Goal: Transaction & Acquisition: Subscribe to service/newsletter

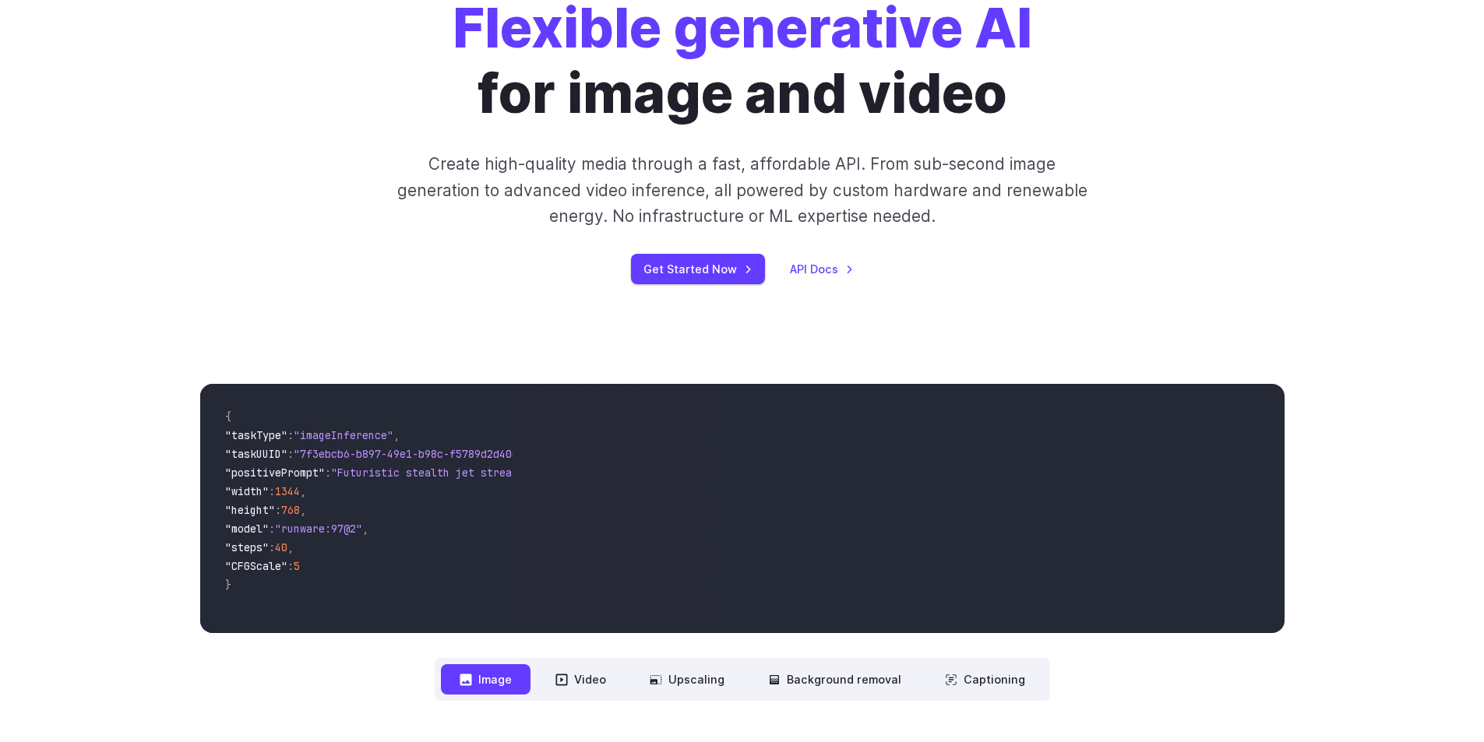
scroll to position [78, 0]
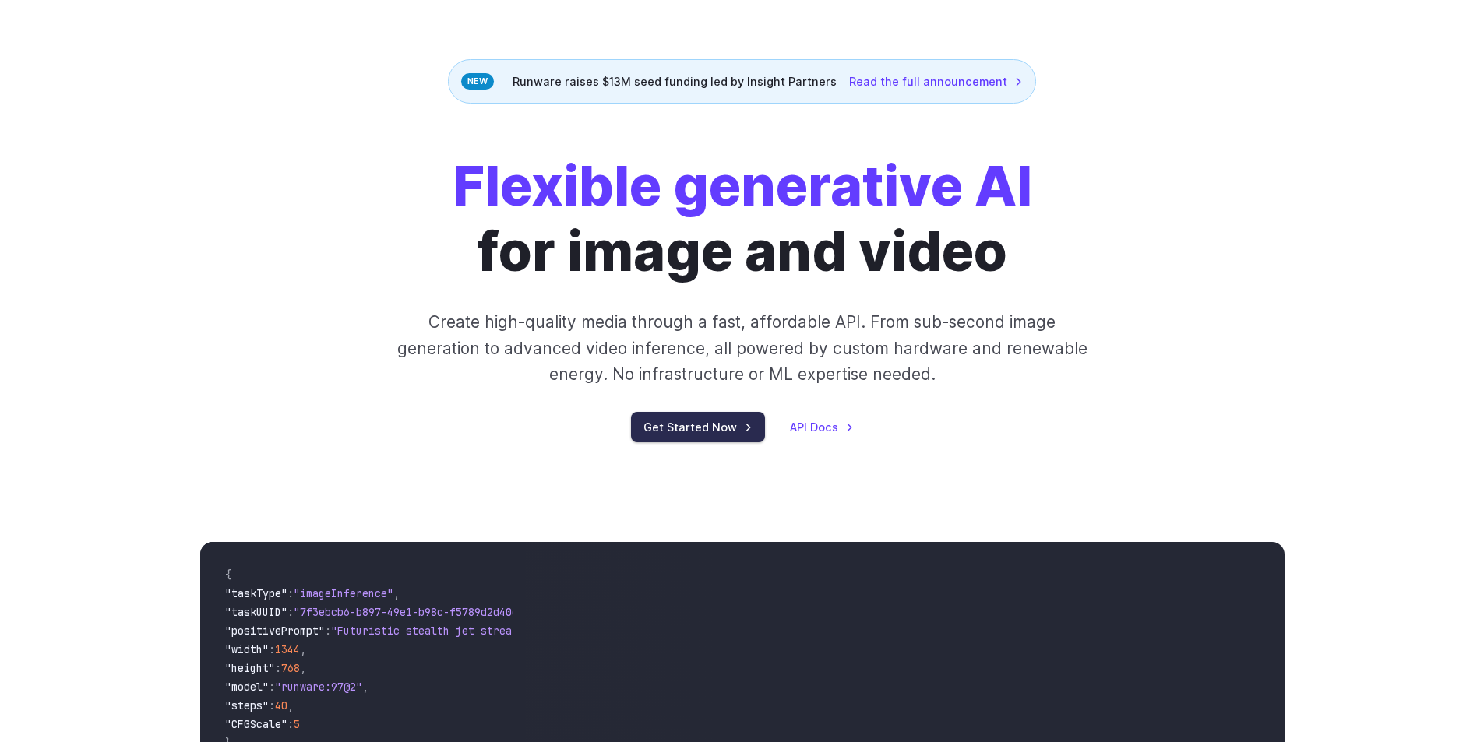
click at [736, 434] on link "Get Started Now" at bounding box center [698, 427] width 134 height 30
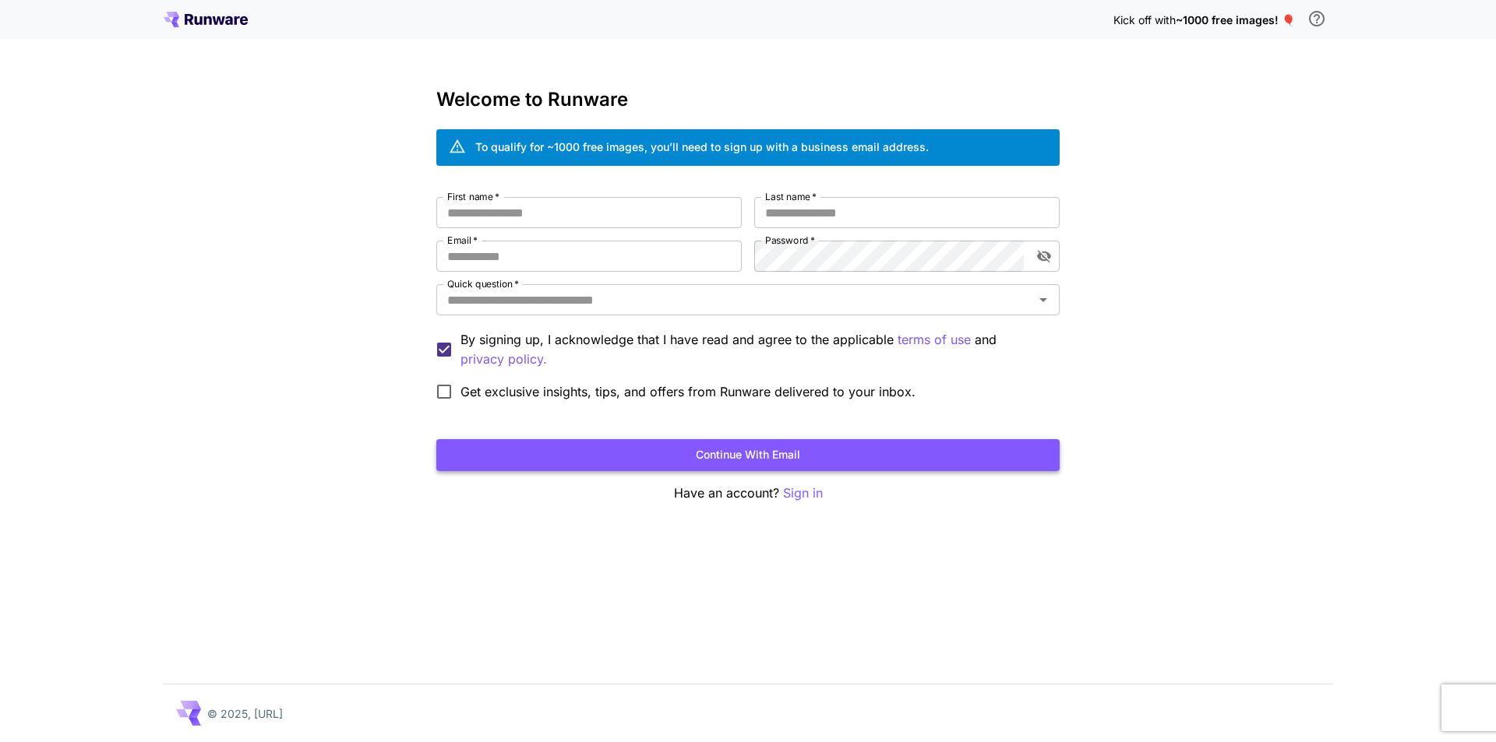
click at [757, 458] on button "Continue with email" at bounding box center [747, 455] width 623 height 32
click at [715, 315] on div "Quick question   *" at bounding box center [747, 299] width 623 height 31
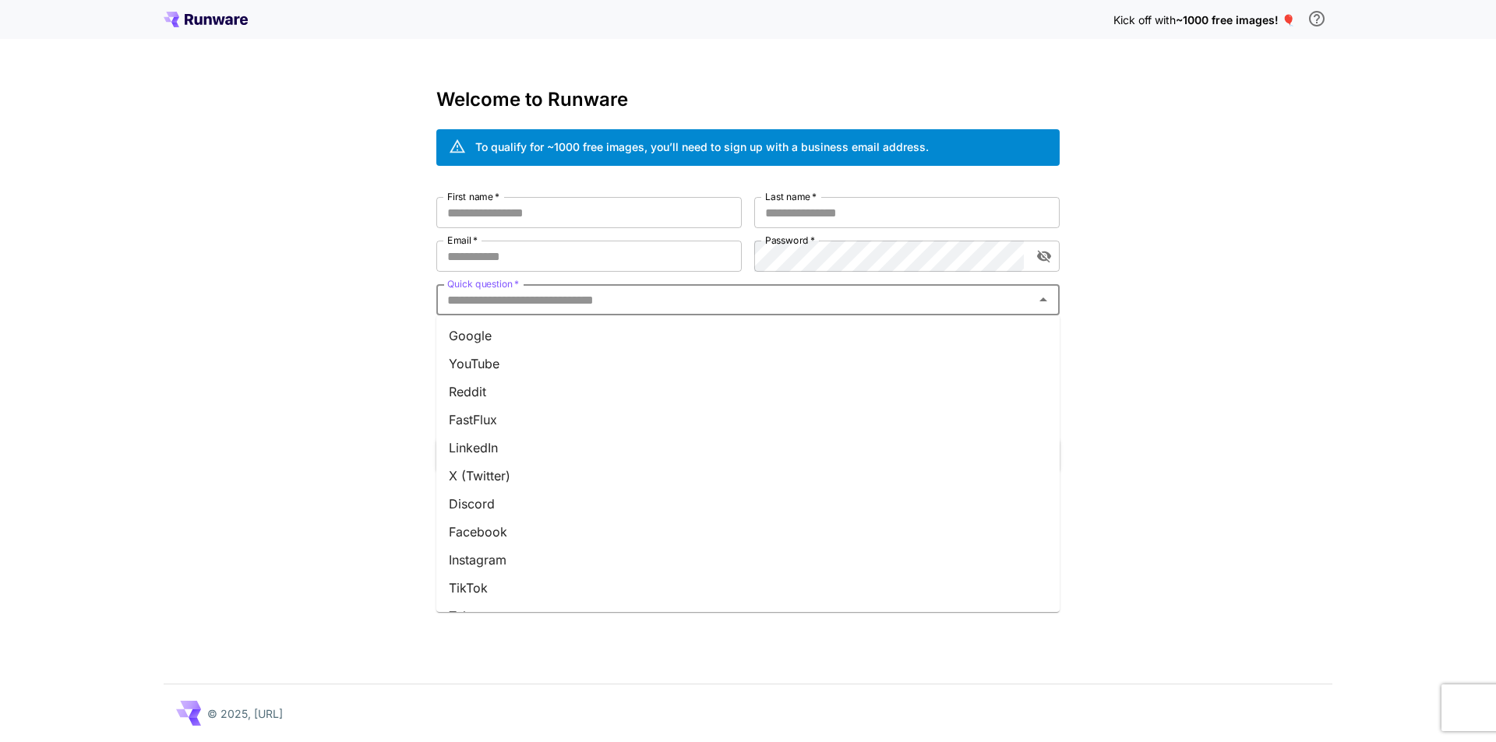
click at [1142, 327] on div "Kick off with ~1000 free images! 🎈 Welcome to Runware To qualify for ~1000 free…" at bounding box center [748, 371] width 1496 height 742
